Goal: Find specific page/section: Find specific page/section

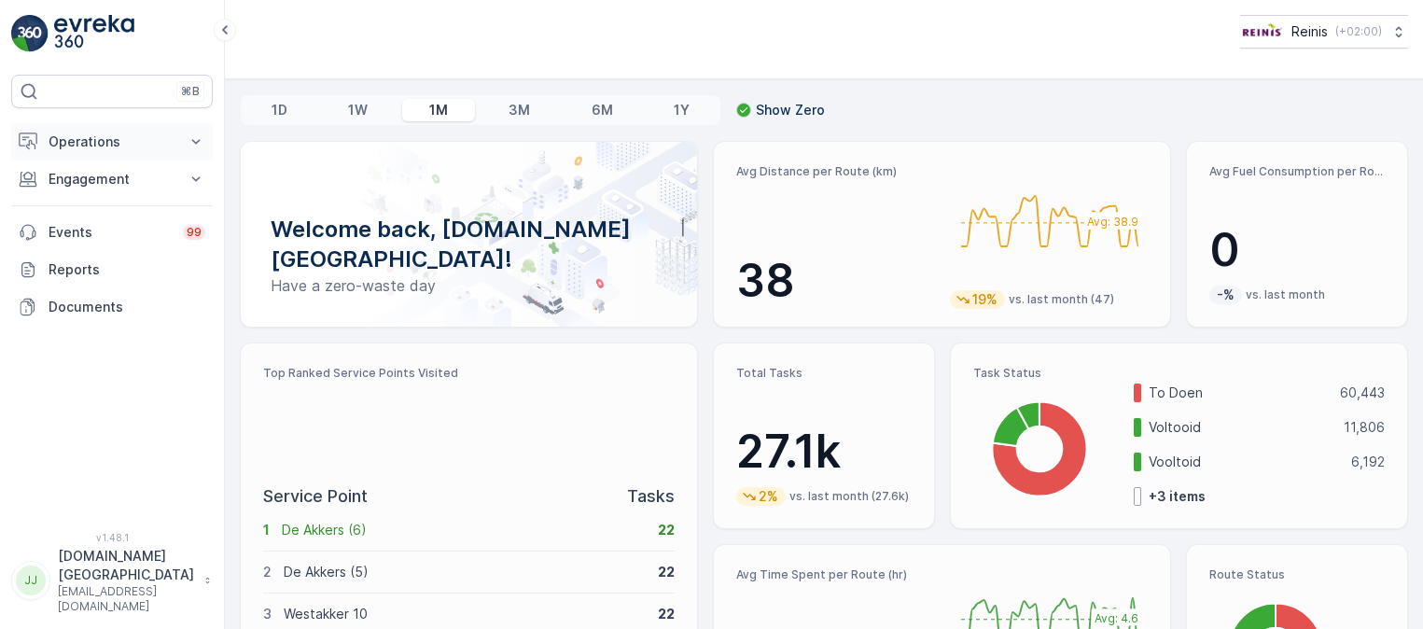
click at [91, 139] on p "Operations" at bounding box center [112, 142] width 127 height 19
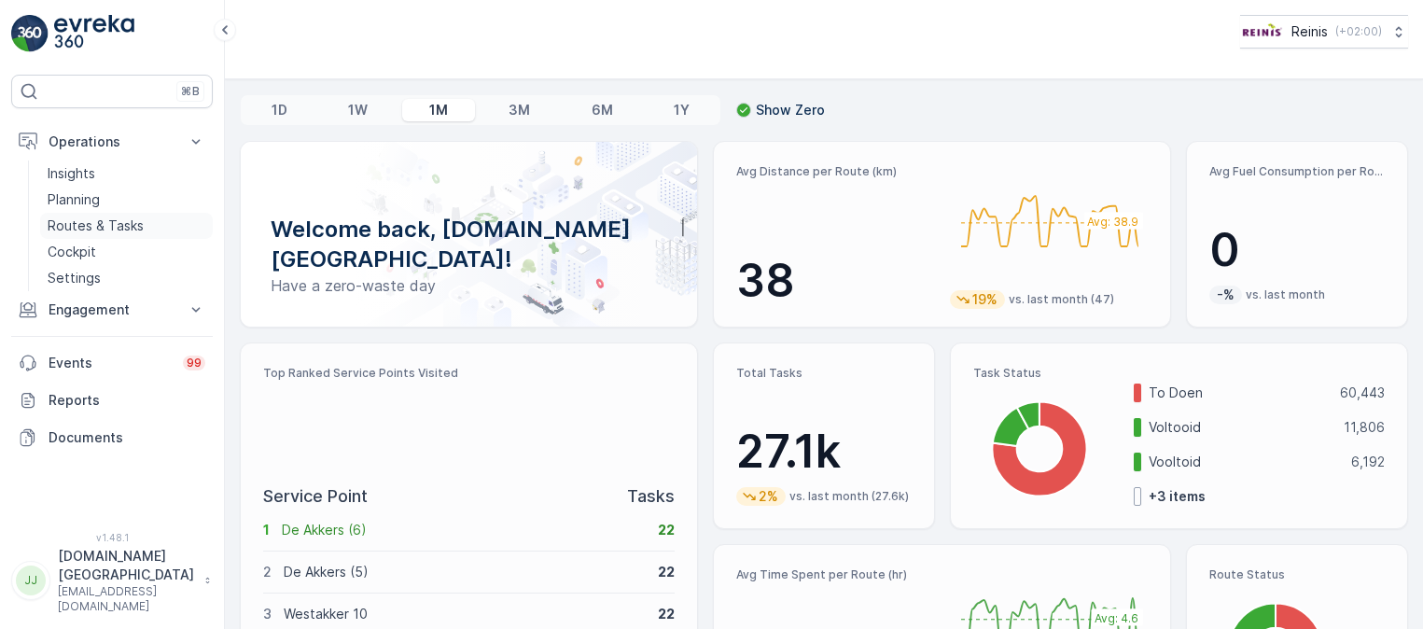
click at [76, 219] on p "Routes & Tasks" at bounding box center [96, 226] width 96 height 19
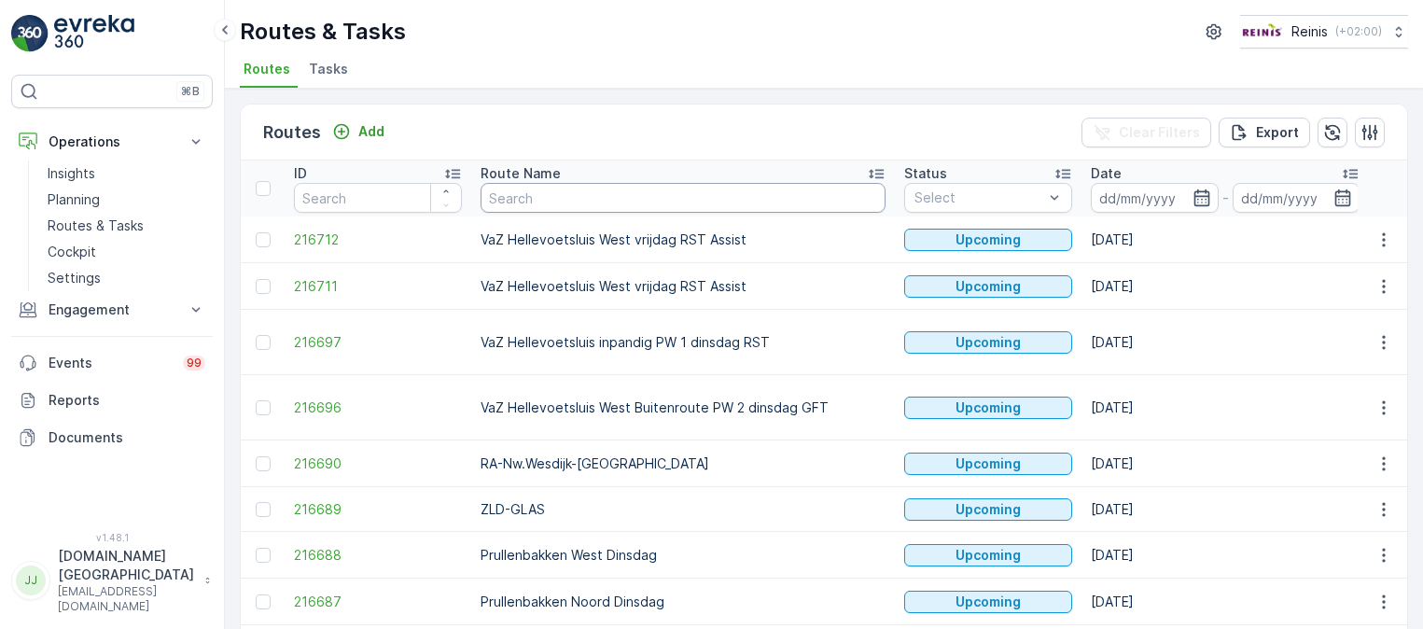
click at [795, 198] on input "text" at bounding box center [683, 198] width 405 height 30
type input "vaz"
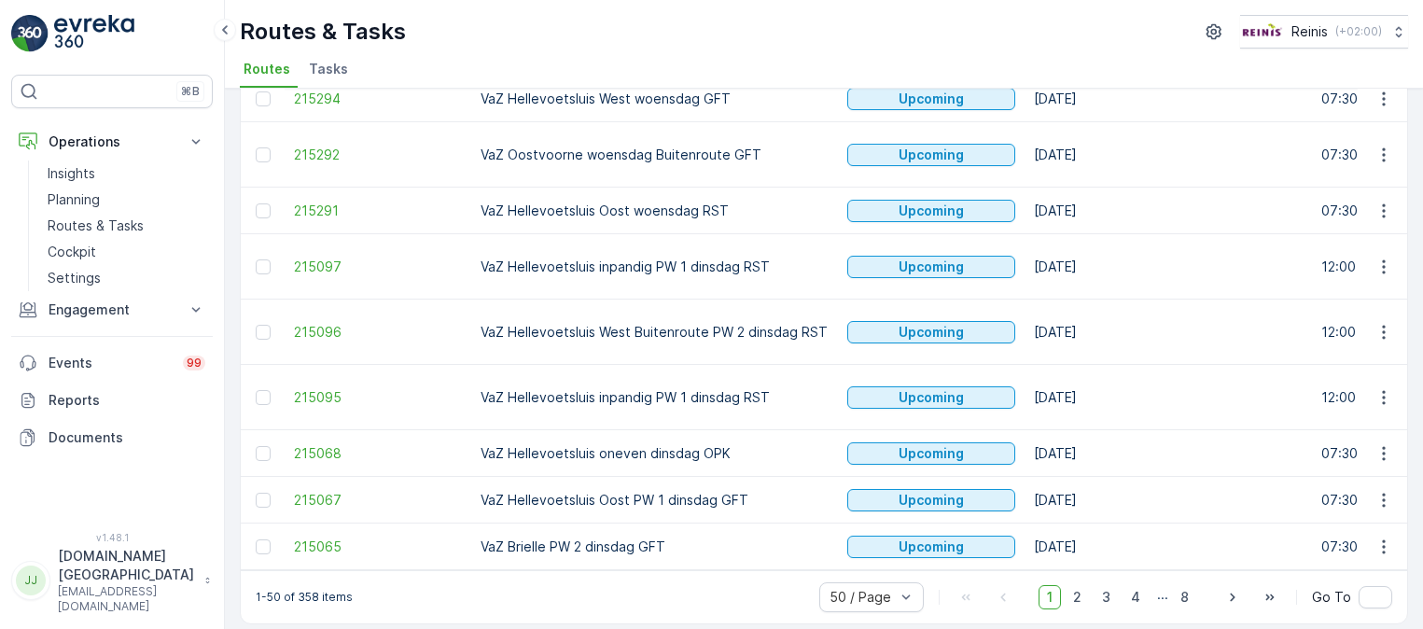
scroll to position [2110, 0]
click at [863, 590] on div at bounding box center [862, 595] width 69 height 15
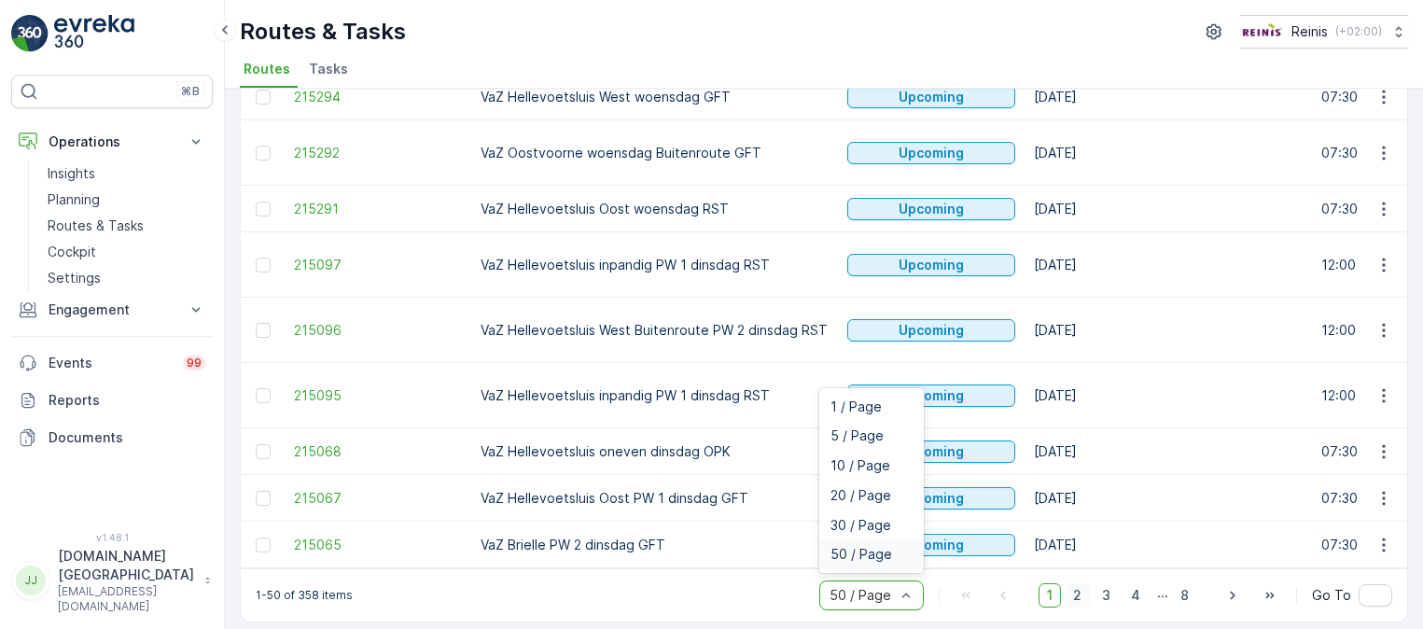
click at [1080, 583] on span "2" at bounding box center [1077, 595] width 25 height 24
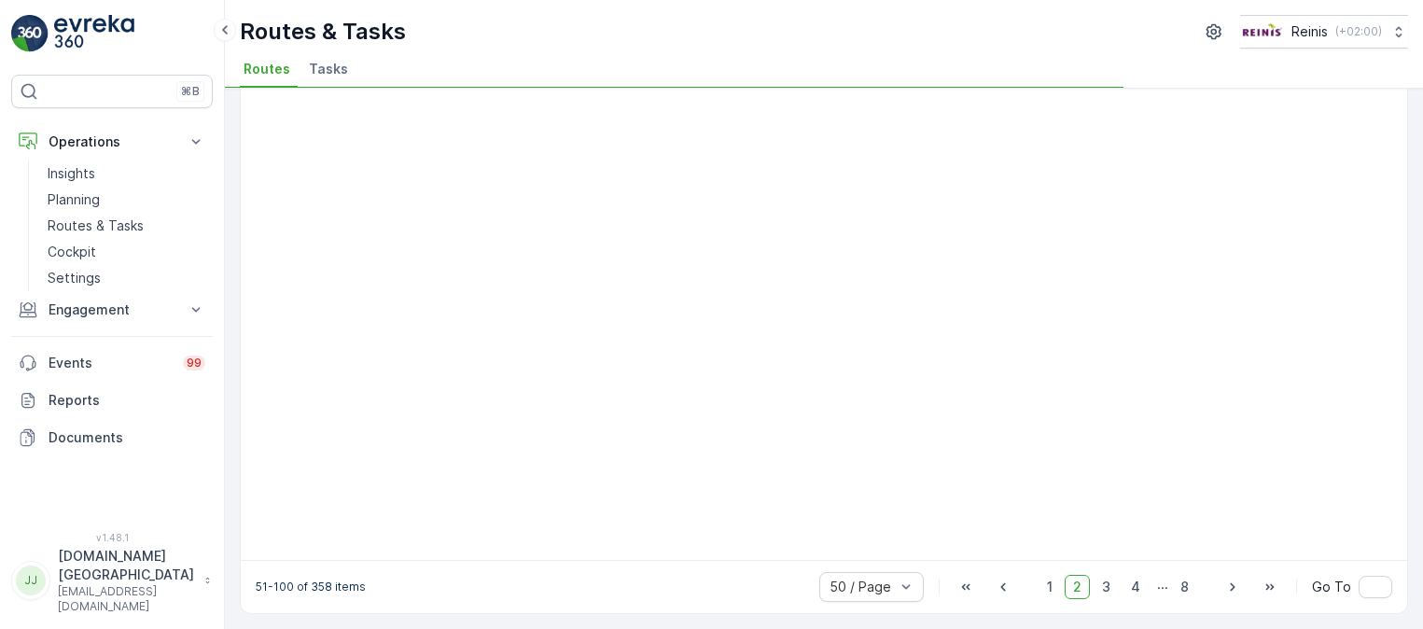
scroll to position [1623, 0]
click at [1081, 586] on span "2" at bounding box center [1077, 588] width 25 height 24
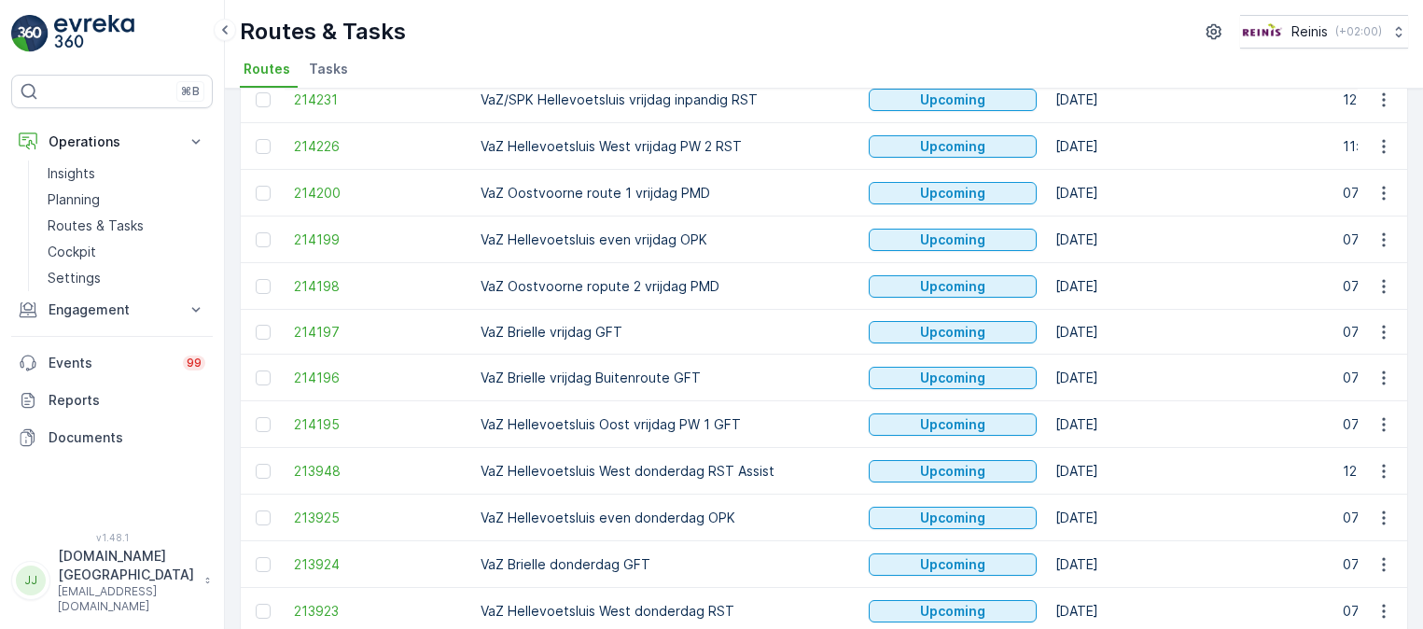
scroll to position [583, 0]
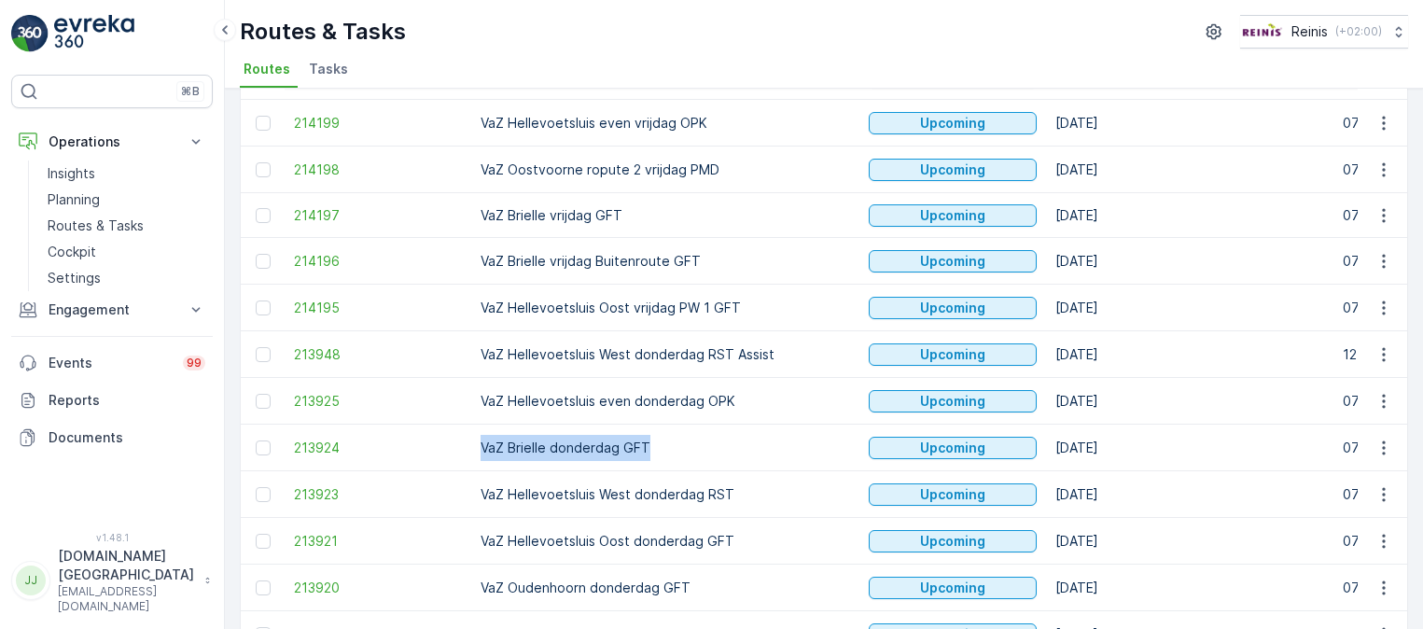
drag, startPoint x: 642, startPoint y: 448, endPoint x: 483, endPoint y: 452, distance: 159.7
click at [483, 452] on td "VaZ Brielle donderdag GFT" at bounding box center [665, 448] width 388 height 47
copy td "VaZ Brielle donderdag GFT"
